Goal: Find specific page/section: Find specific page/section

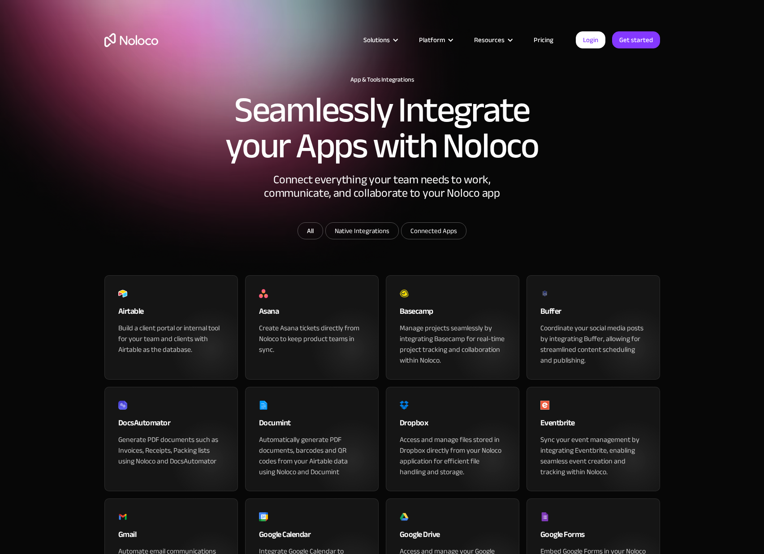
click at [378, 239] on input "Native Integrations" at bounding box center [362, 231] width 73 height 16
checkbox input "true"
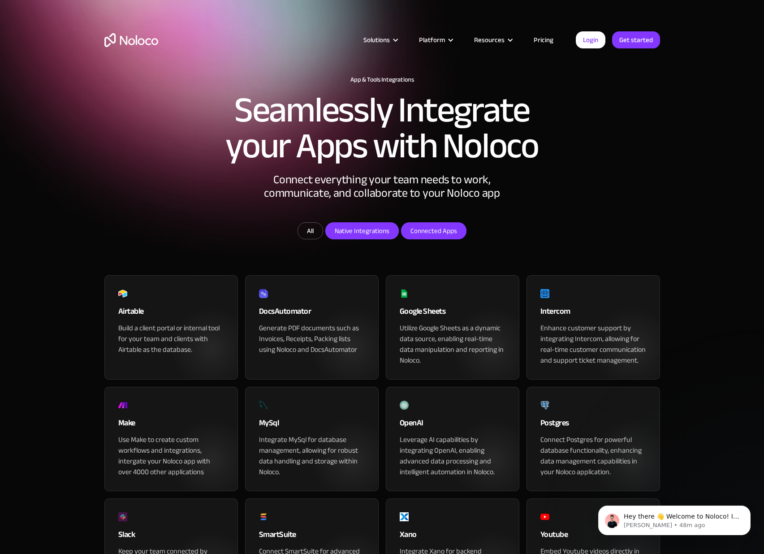
click at [398, 239] on input "Connected Apps" at bounding box center [362, 231] width 73 height 16
checkbox input "true"
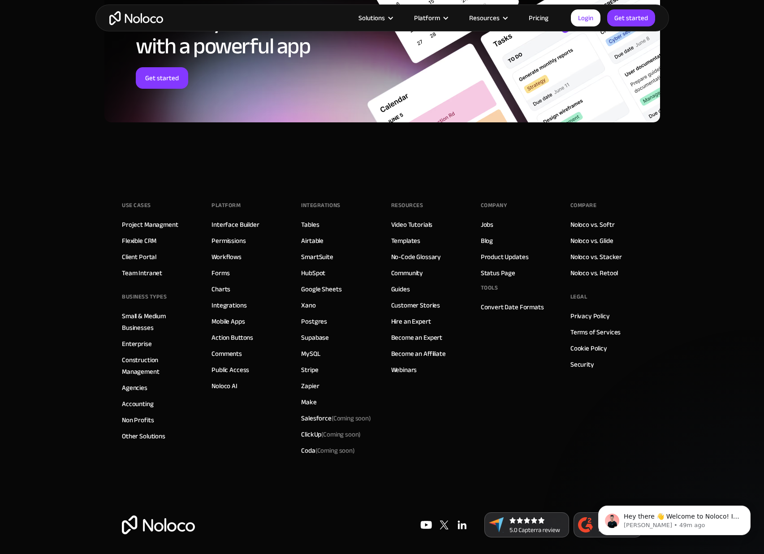
scroll to position [1411, 0]
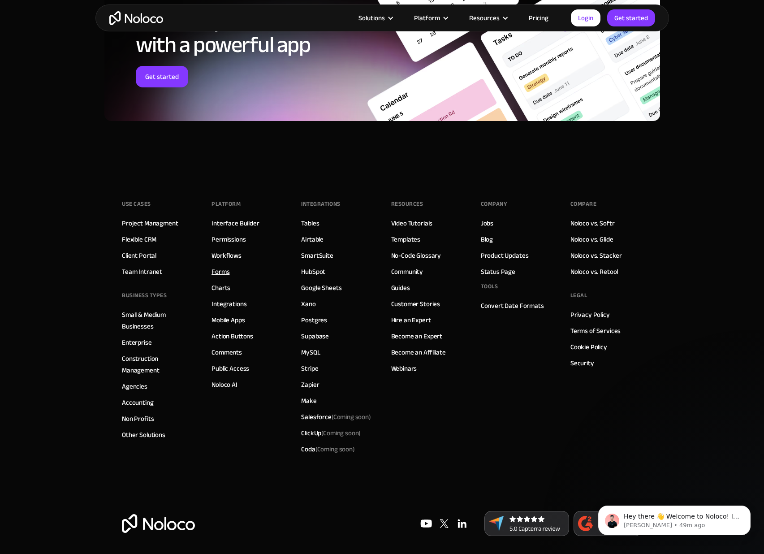
click at [221, 277] on link "Forms" at bounding box center [221, 272] width 18 height 12
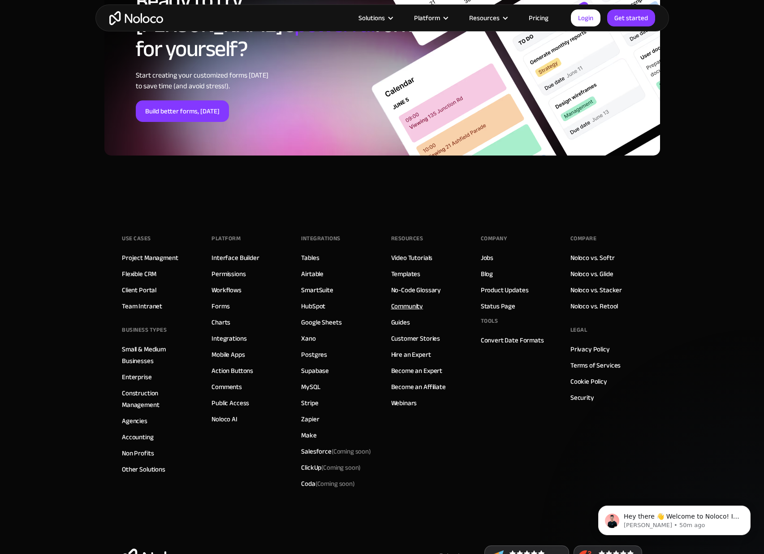
scroll to position [3252, 0]
